Goal: Transaction & Acquisition: Download file/media

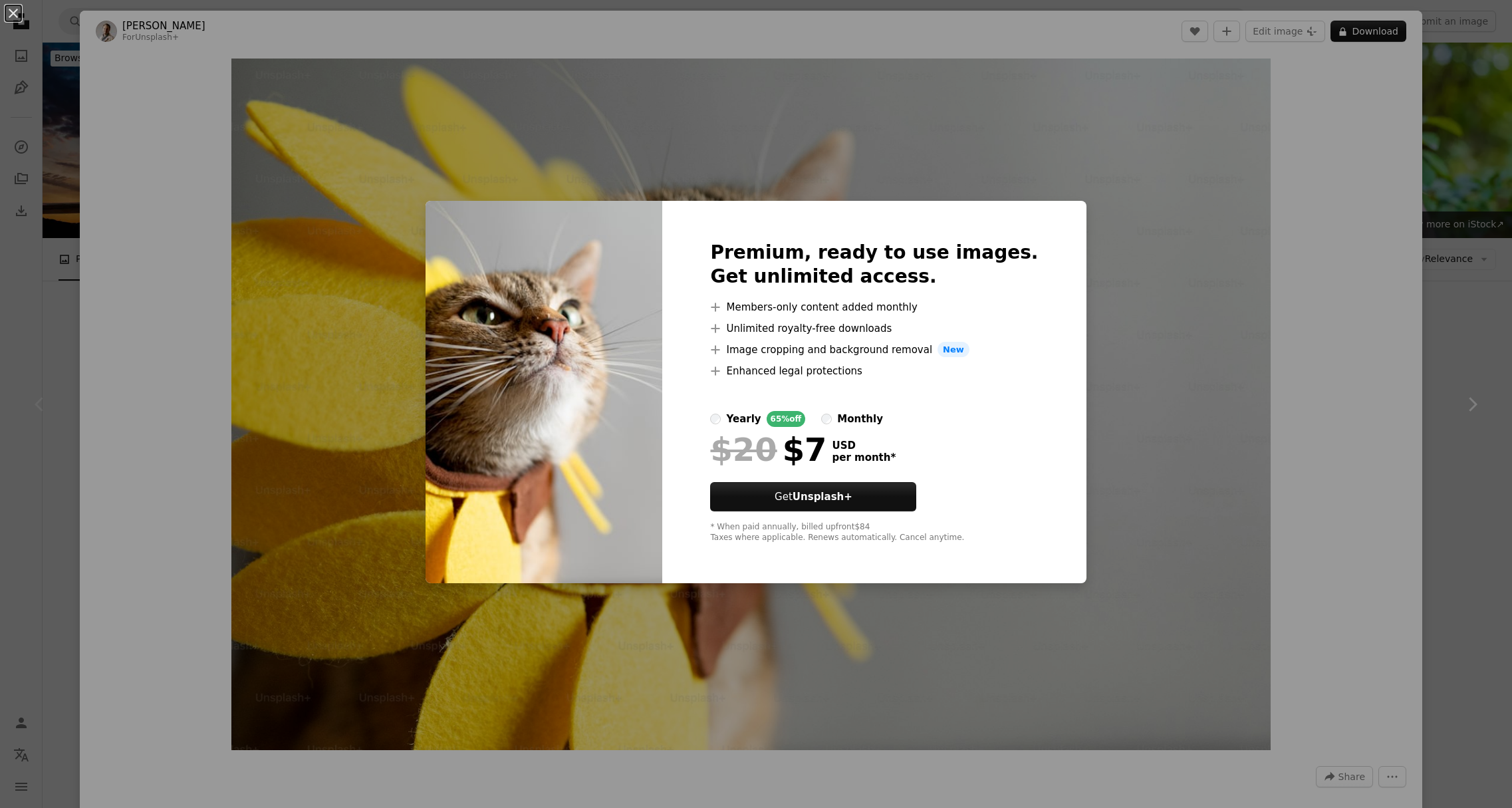
click at [1342, 114] on div "An X shape Premium, ready to use images. Get unlimited access. A plus sign Memb…" at bounding box center [756, 404] width 1512 height 808
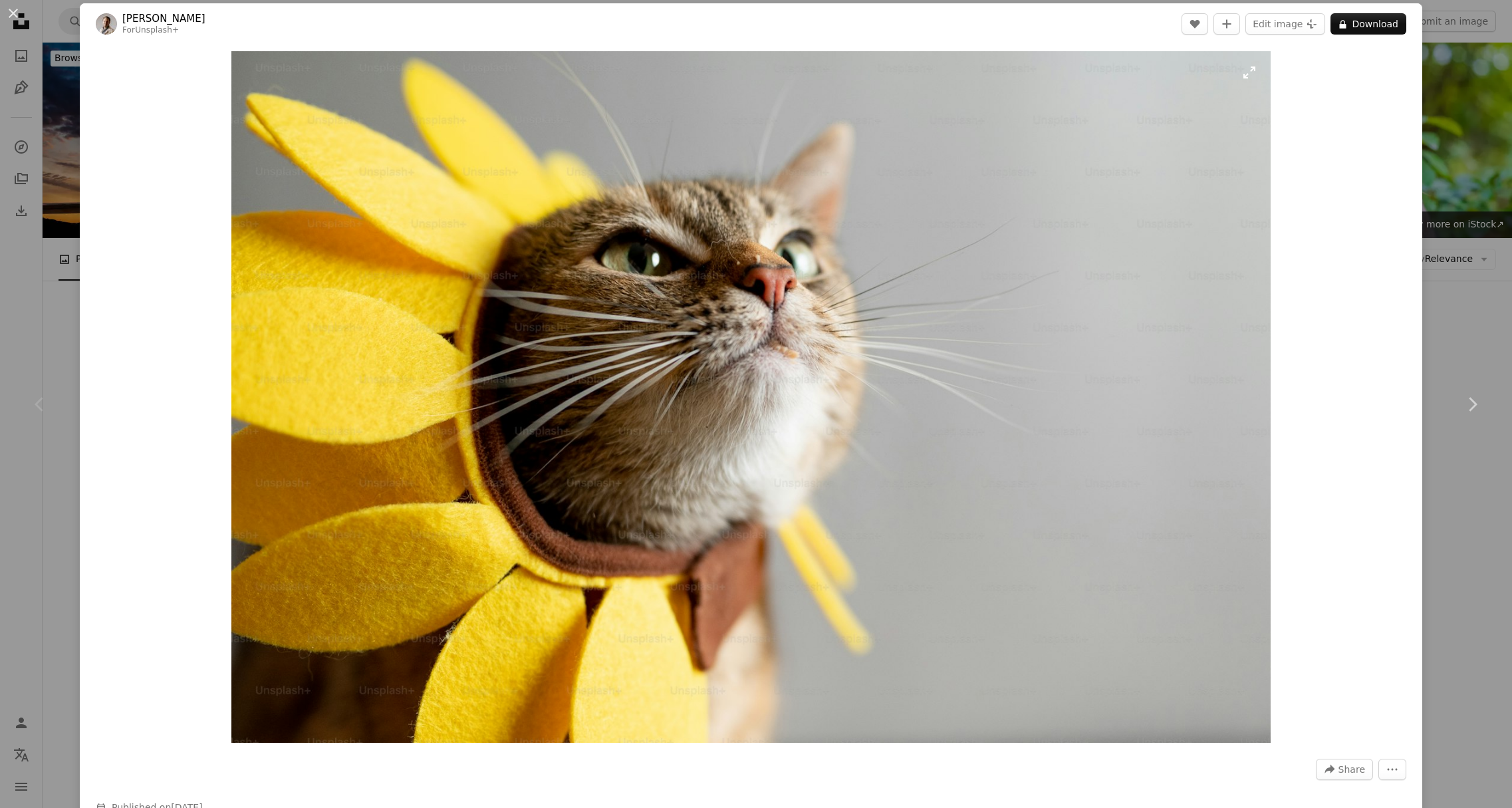
scroll to position [6, 0]
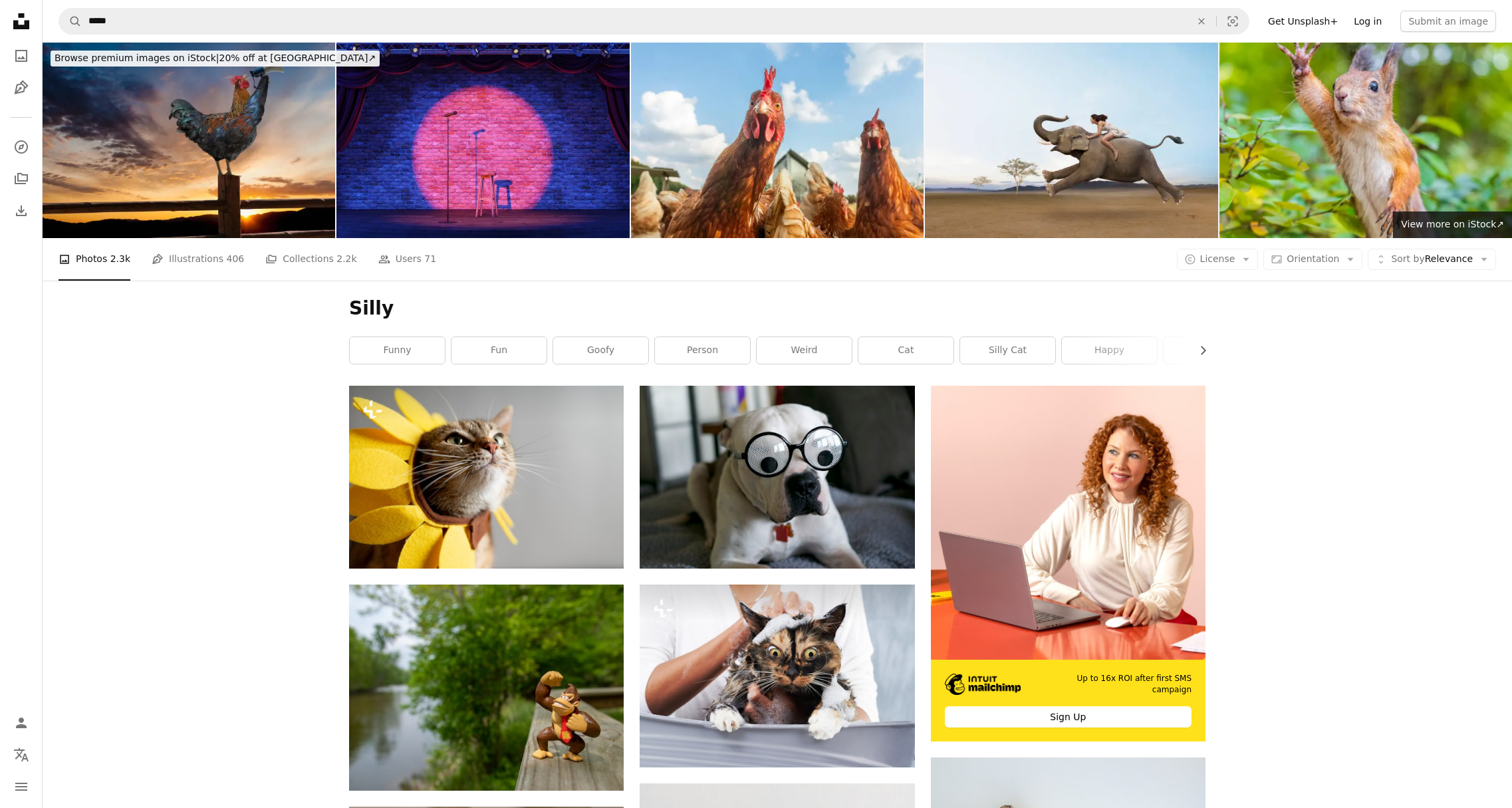
click at [1366, 17] on link "Log in" at bounding box center [1368, 21] width 44 height 21
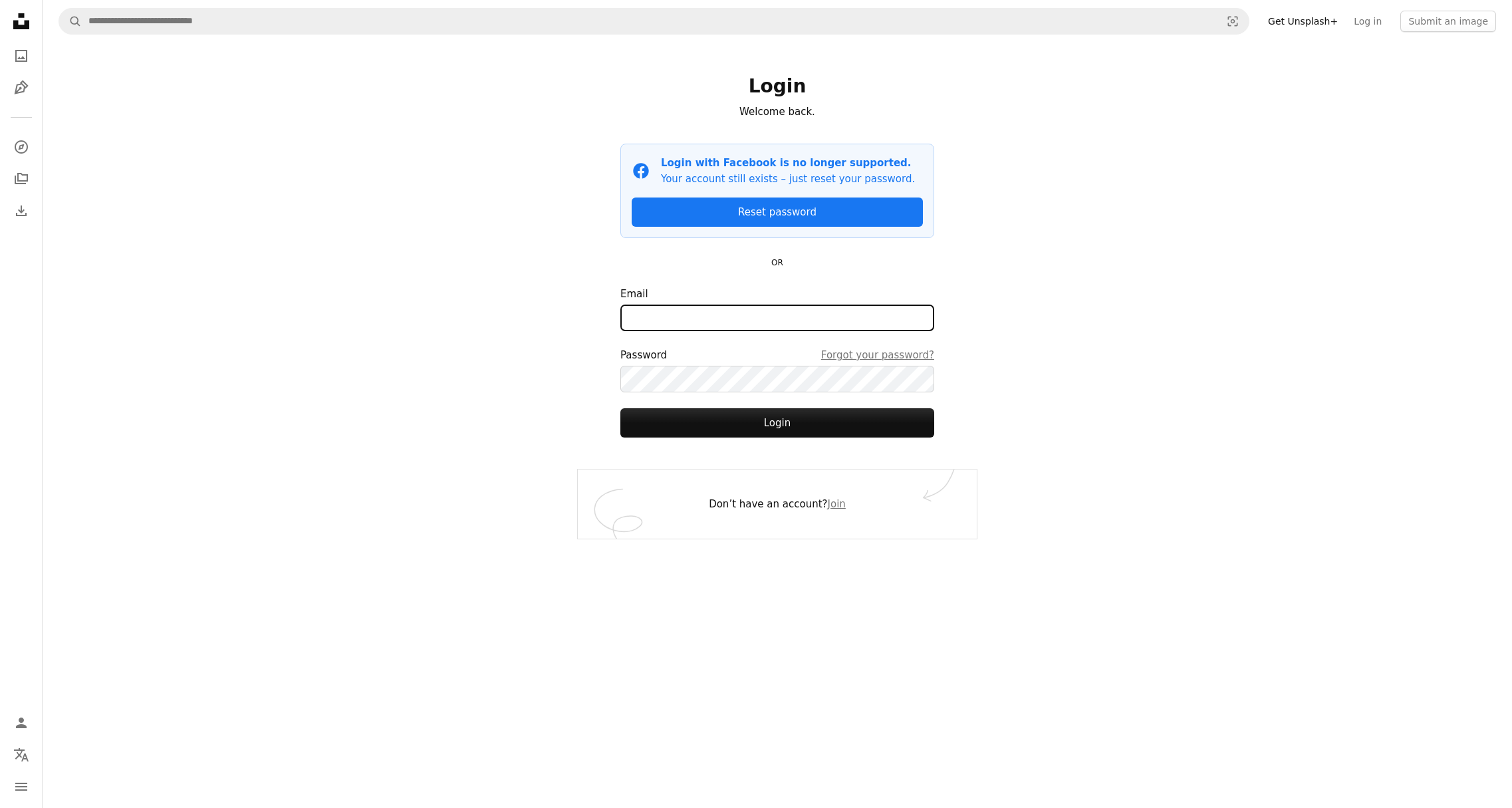
click at [832, 320] on input "Email" at bounding box center [776, 317] width 314 height 27
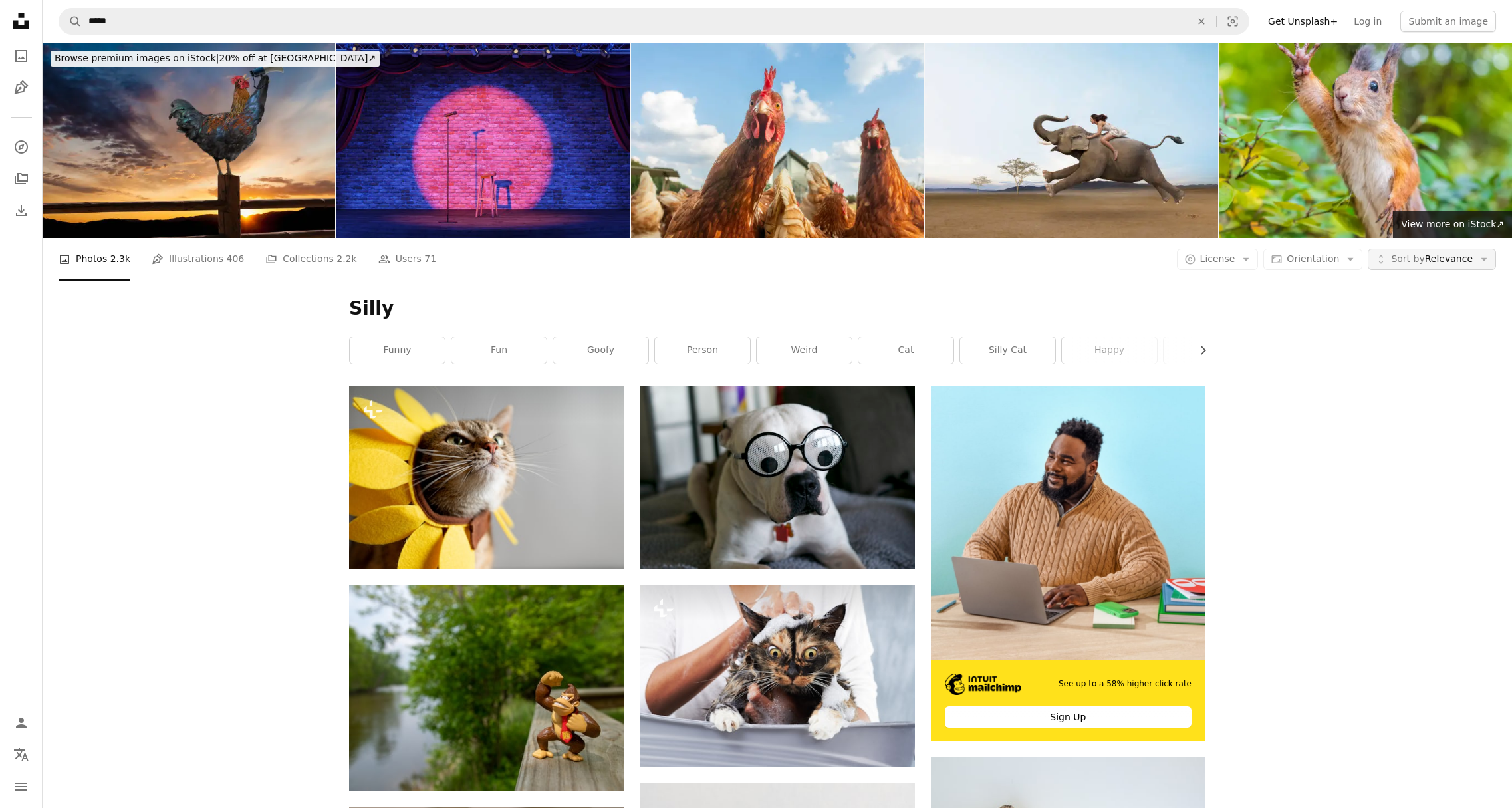
click at [1460, 260] on span "Sort by Relevance" at bounding box center [1431, 260] width 82 height 13
click at [1250, 256] on icon "Arrow down" at bounding box center [1245, 259] width 12 height 12
click at [1235, 371] on span "Free" at bounding box center [1253, 365] width 81 height 13
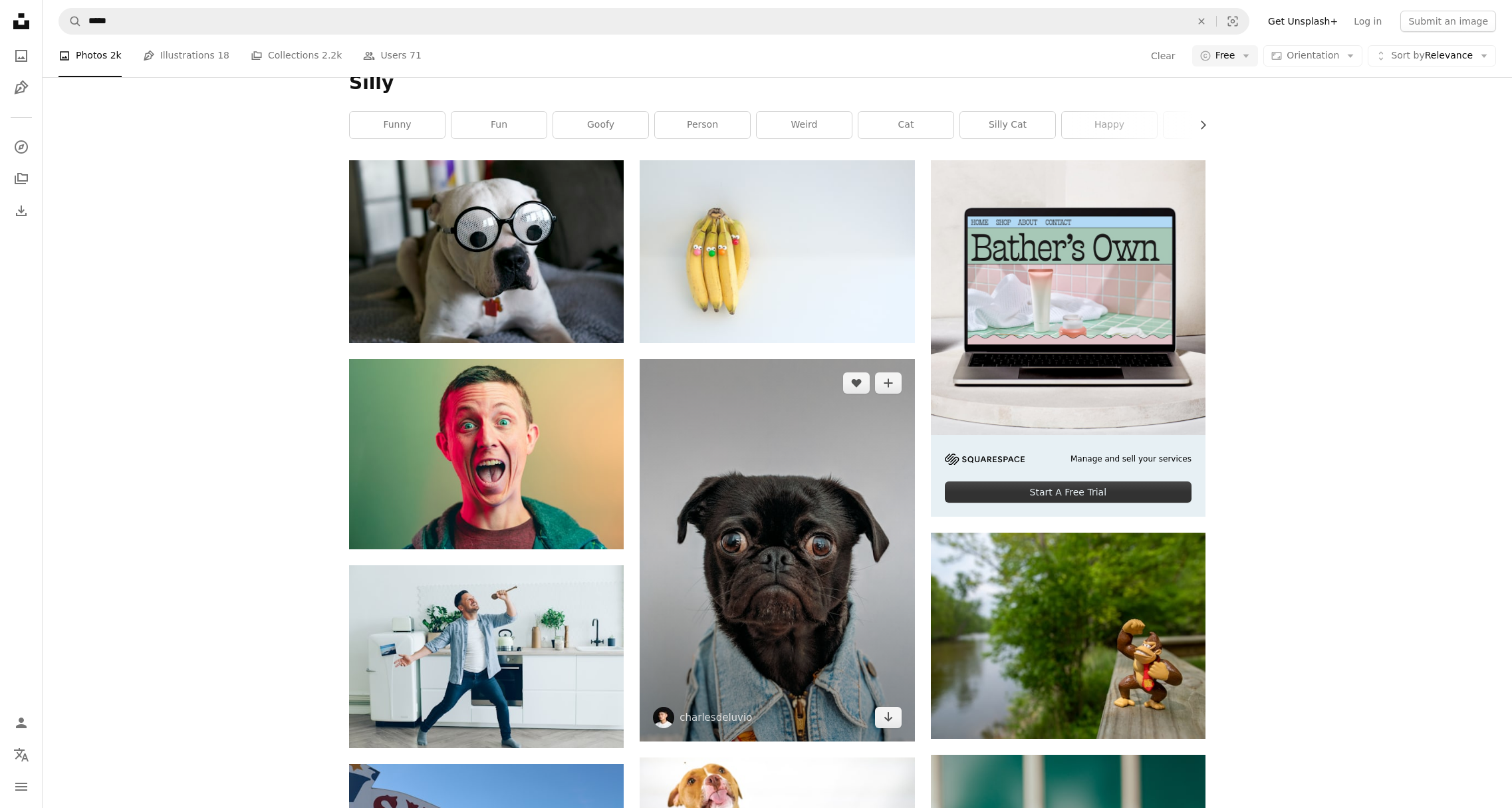
scroll to position [226, 0]
click at [807, 522] on img at bounding box center [776, 550] width 274 height 383
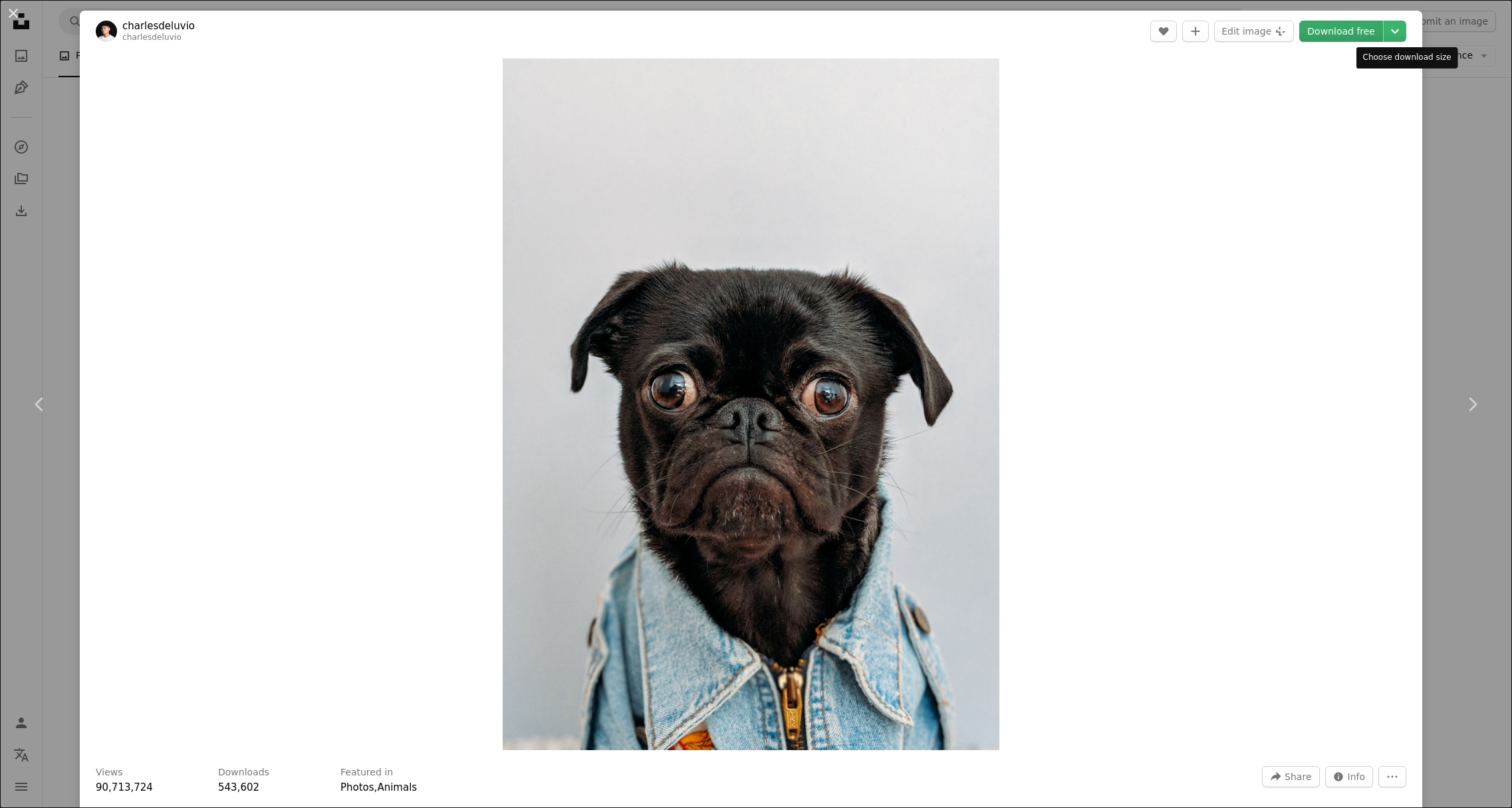
click at [1381, 32] on link "Download free" at bounding box center [1340, 30] width 84 height 21
